Goal: Transaction & Acquisition: Purchase product/service

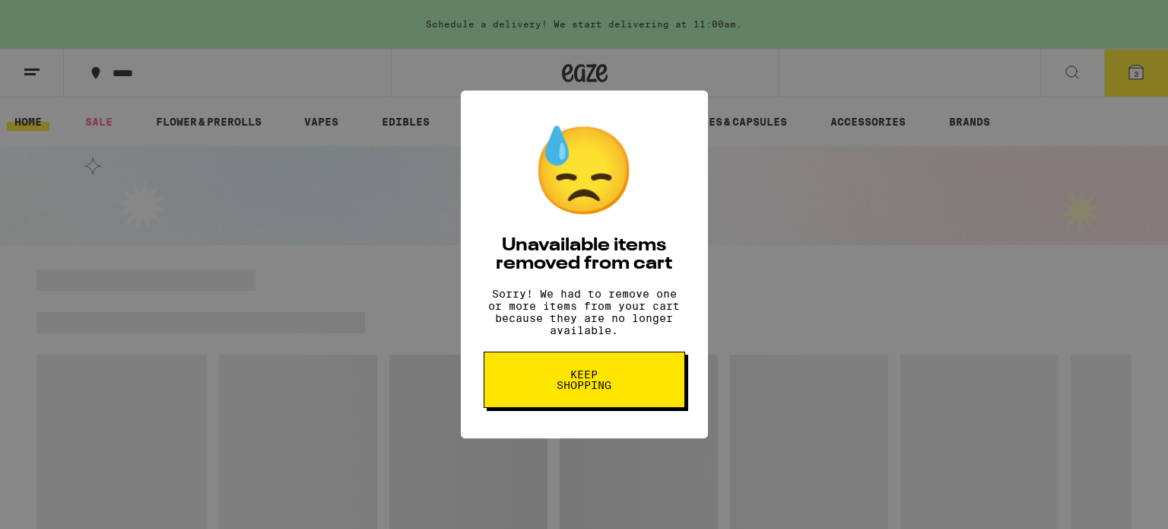
click at [595, 406] on button "Keep Shopping" at bounding box center [585, 379] width 202 height 56
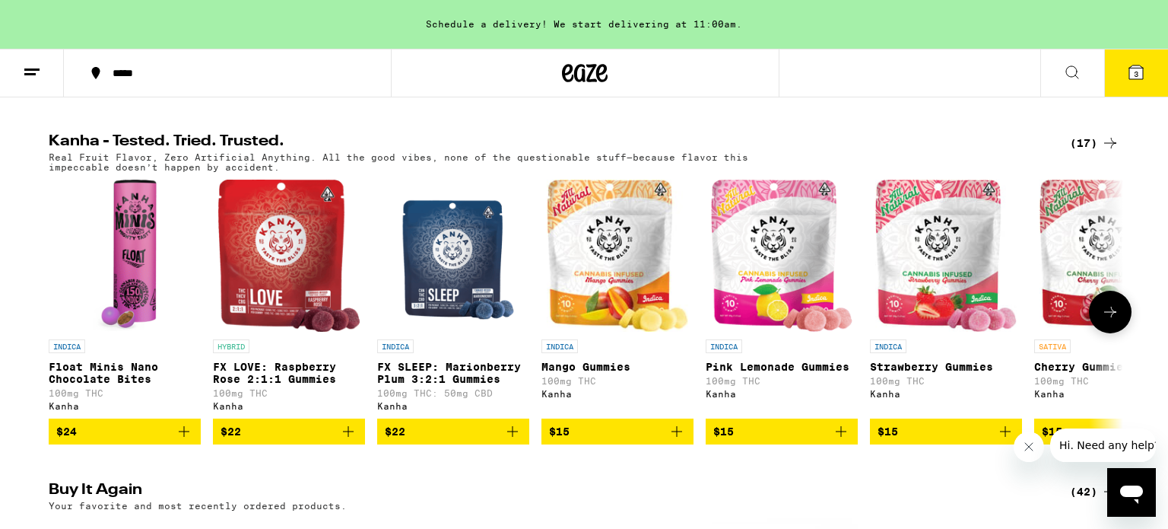
scroll to position [856, 0]
